Goal: Entertainment & Leisure: Consume media (video, audio)

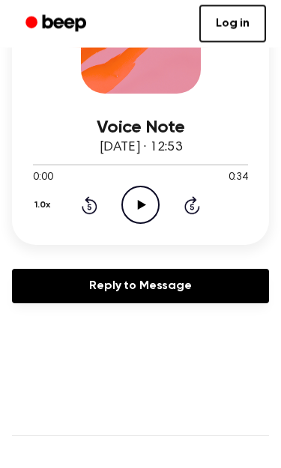
click at [144, 202] on icon "Play Audio" at bounding box center [140, 205] width 38 height 38
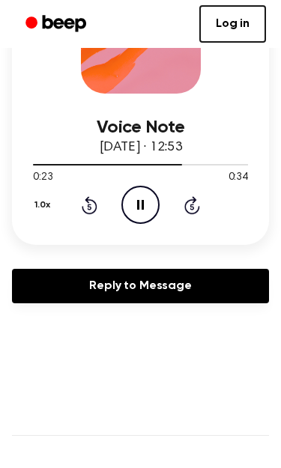
click at [142, 205] on icon at bounding box center [140, 205] width 7 height 10
click at [139, 204] on icon at bounding box center [142, 205] width 8 height 10
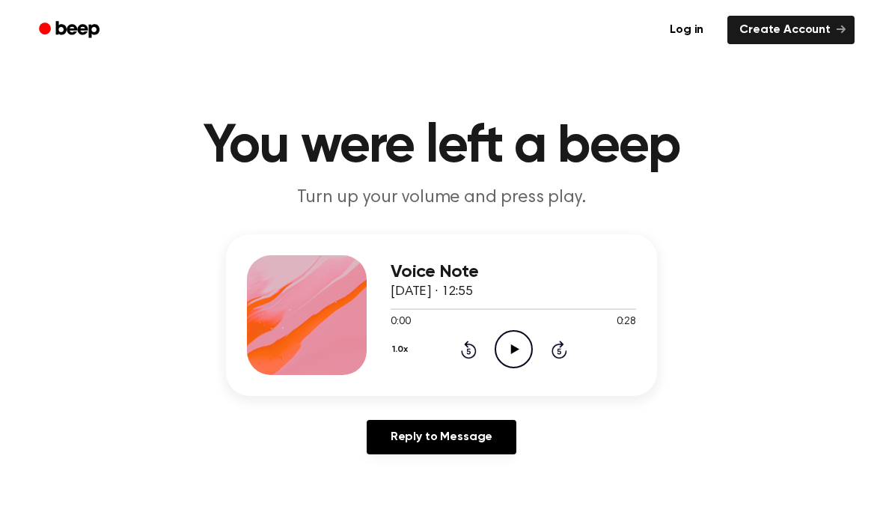
click at [514, 347] on icon at bounding box center [515, 349] width 8 height 10
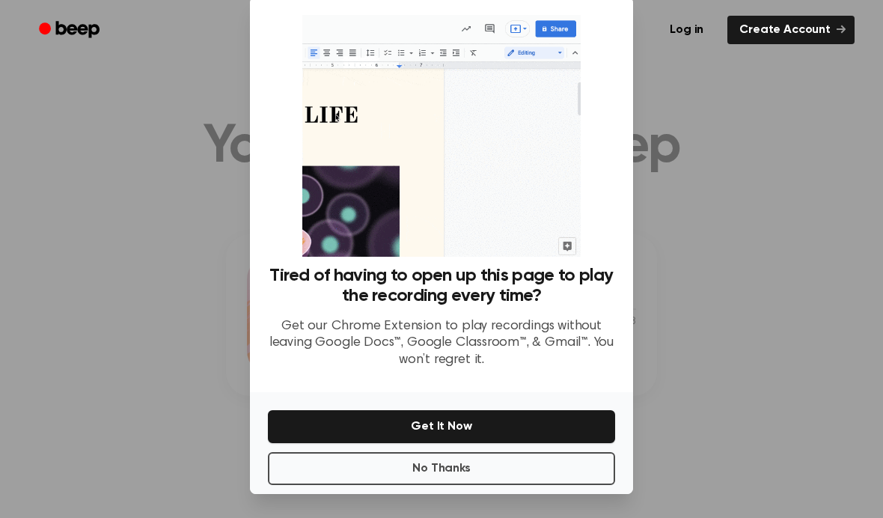
scroll to position [61, 0]
click at [535, 452] on button "No Thanks" at bounding box center [441, 468] width 347 height 33
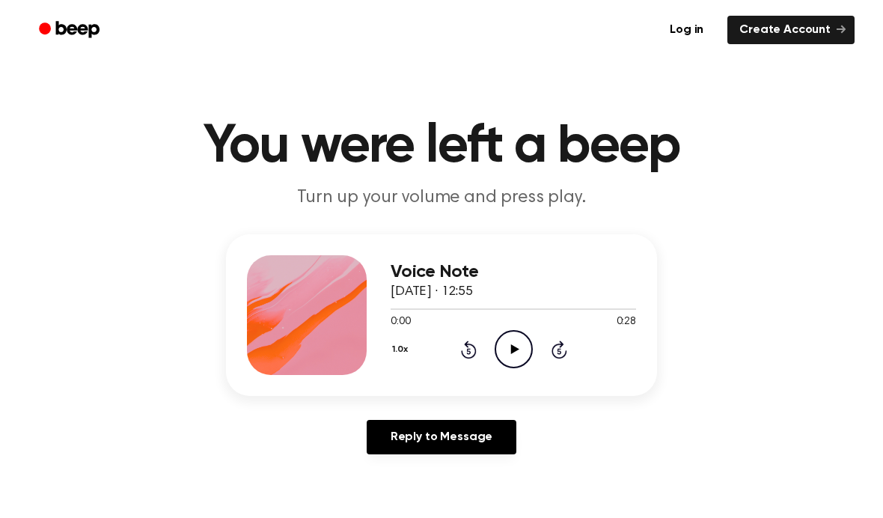
click at [513, 345] on icon "Play Audio" at bounding box center [514, 349] width 38 height 38
click at [516, 347] on icon at bounding box center [515, 349] width 8 height 10
